Goal: Find specific page/section: Find specific page/section

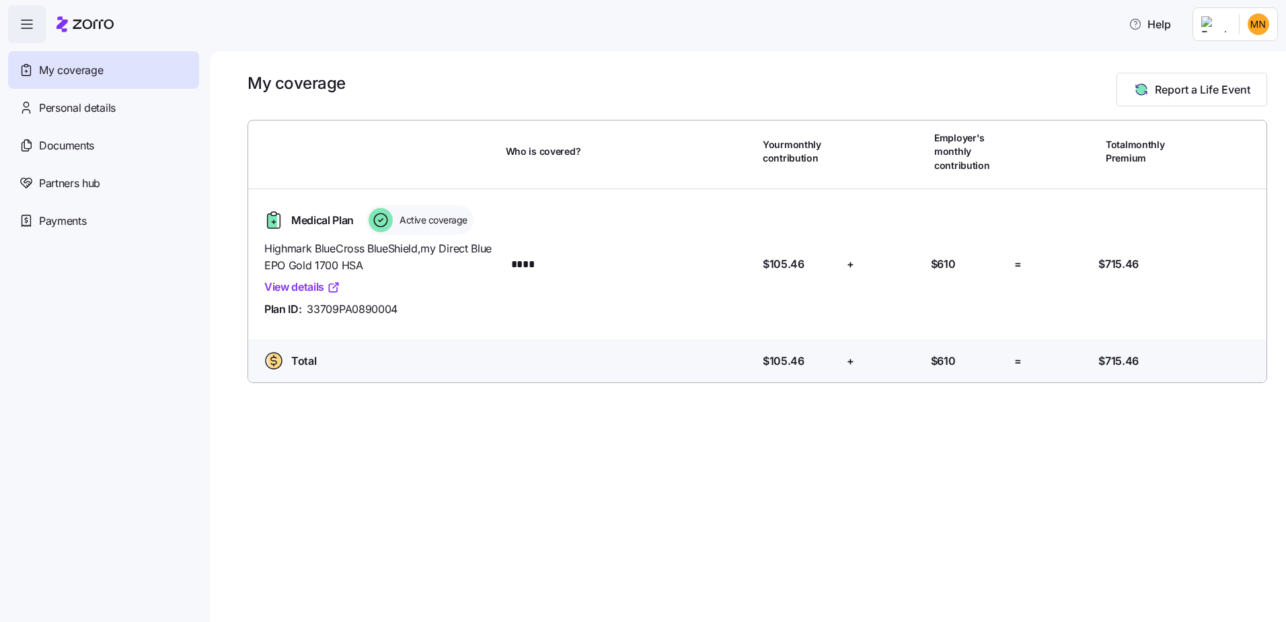
click at [315, 290] on link "View details" at bounding box center [302, 286] width 76 height 17
